Goal: Obtain resource: Download file/media

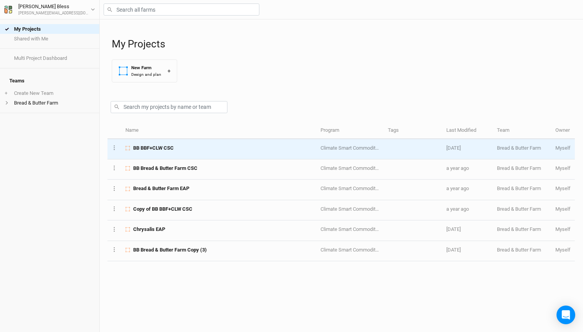
click at [209, 153] on td "BB BBF+CLW CSC" at bounding box center [218, 149] width 195 height 20
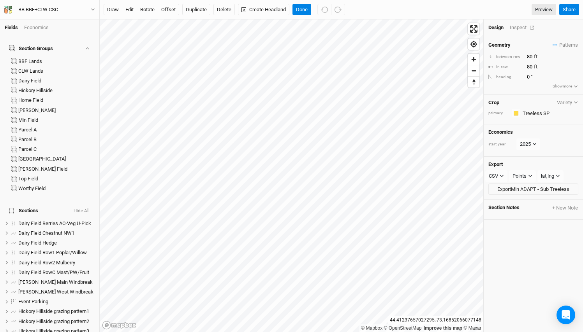
click at [524, 29] on div "Inspect" at bounding box center [523, 27] width 28 height 7
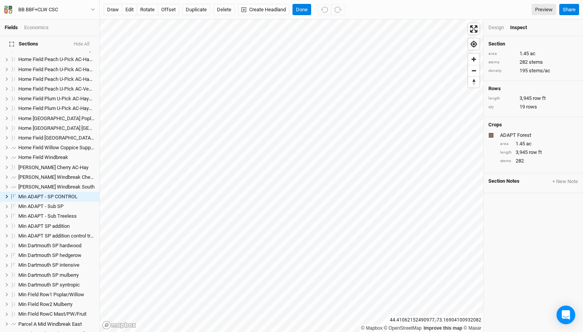
scroll to position [399, 0]
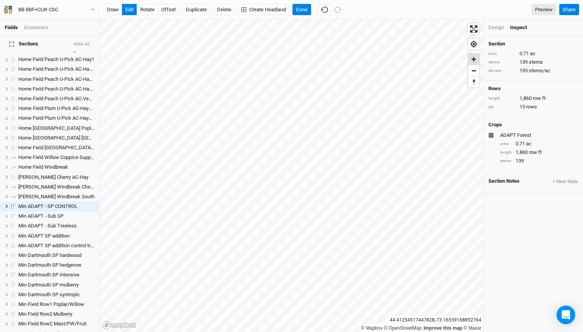
click at [475, 58] on span "Zoom in" at bounding box center [473, 59] width 11 height 11
click at [299, 9] on button "Done" at bounding box center [301, 10] width 19 height 12
click at [302, 12] on button "Done" at bounding box center [301, 10] width 19 height 12
click at [492, 23] on div "Design Inspect" at bounding box center [532, 27] width 99 height 17
click at [492, 30] on div "Design" at bounding box center [496, 27] width 16 height 7
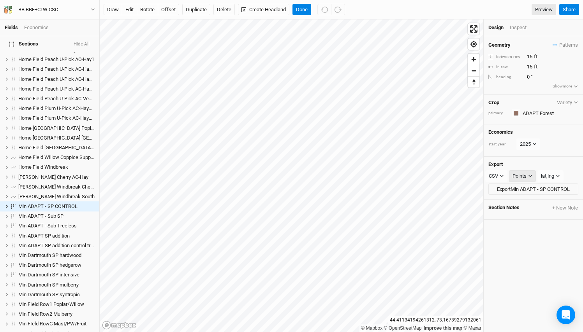
click at [529, 174] on icon "button" at bounding box center [530, 176] width 4 height 4
click at [531, 204] on span "Rows" at bounding box center [525, 202] width 15 height 9
click at [497, 175] on div "CSV" at bounding box center [492, 176] width 9 height 8
click at [502, 216] on span "KML" at bounding box center [501, 214] width 13 height 9
click at [525, 174] on div "Points" at bounding box center [520, 176] width 14 height 8
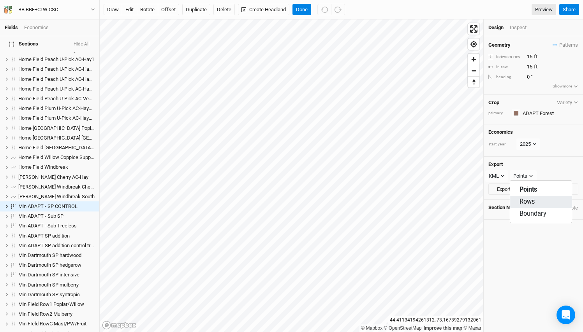
click at [530, 203] on span "Rows" at bounding box center [526, 202] width 15 height 9
click at [520, 187] on button "Export Min ADAPT - SP CONTROL" at bounding box center [533, 190] width 90 height 12
